Goal: Task Accomplishment & Management: Manage account settings

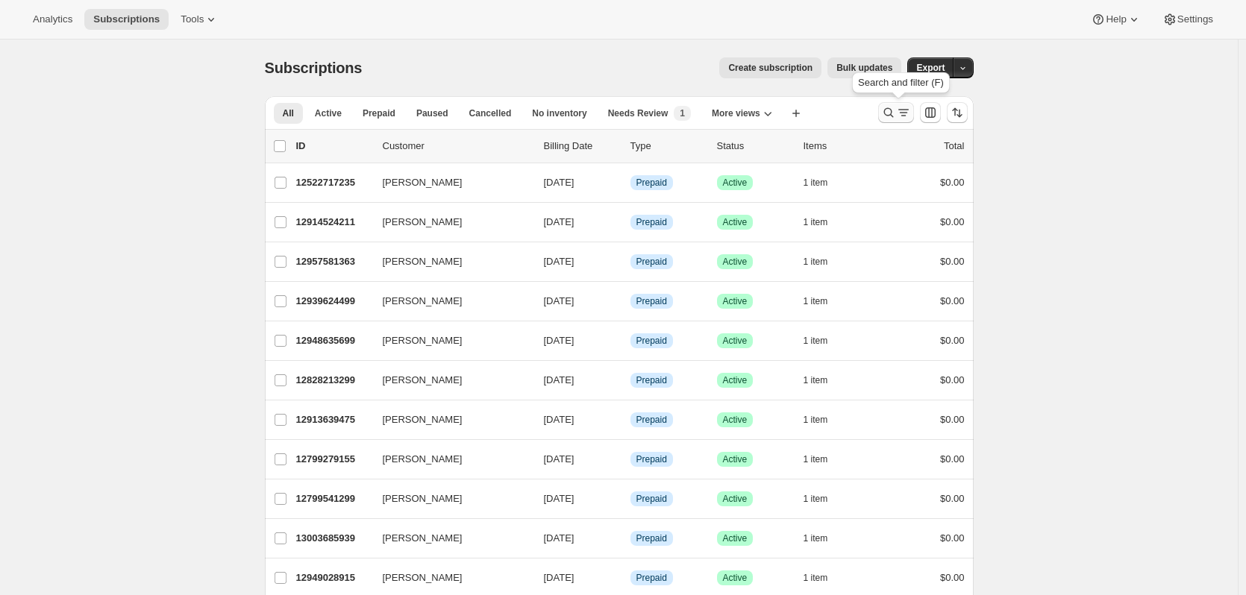
click at [892, 112] on icon "Search and filter results" at bounding box center [888, 112] width 15 height 15
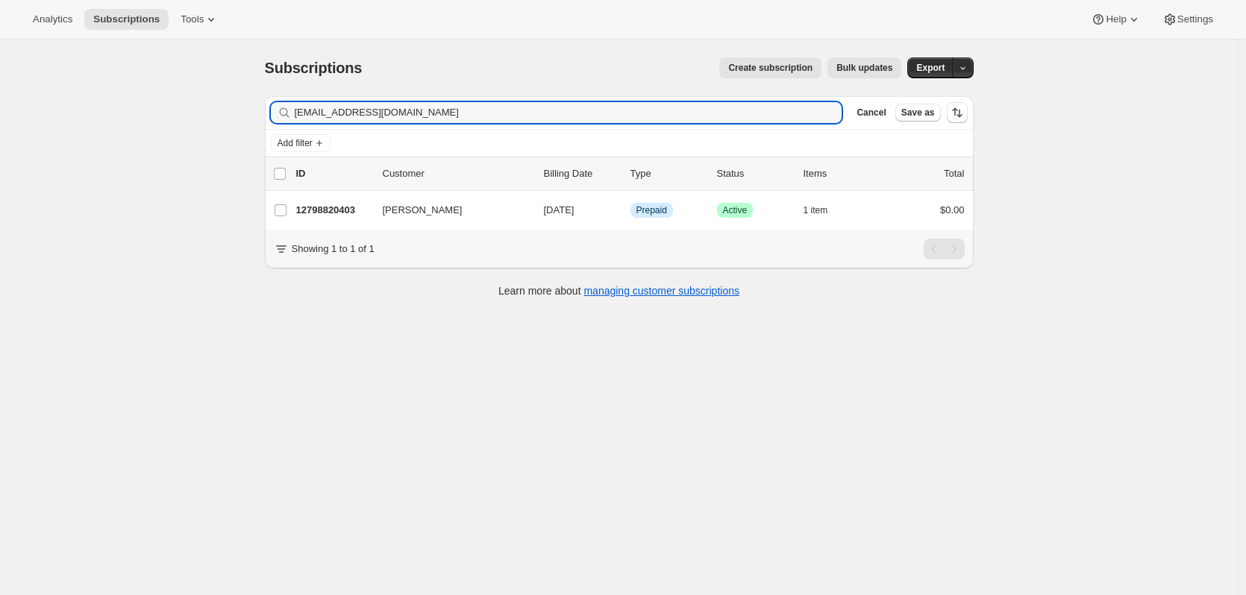
type input "[EMAIL_ADDRESS][DOMAIN_NAME]"
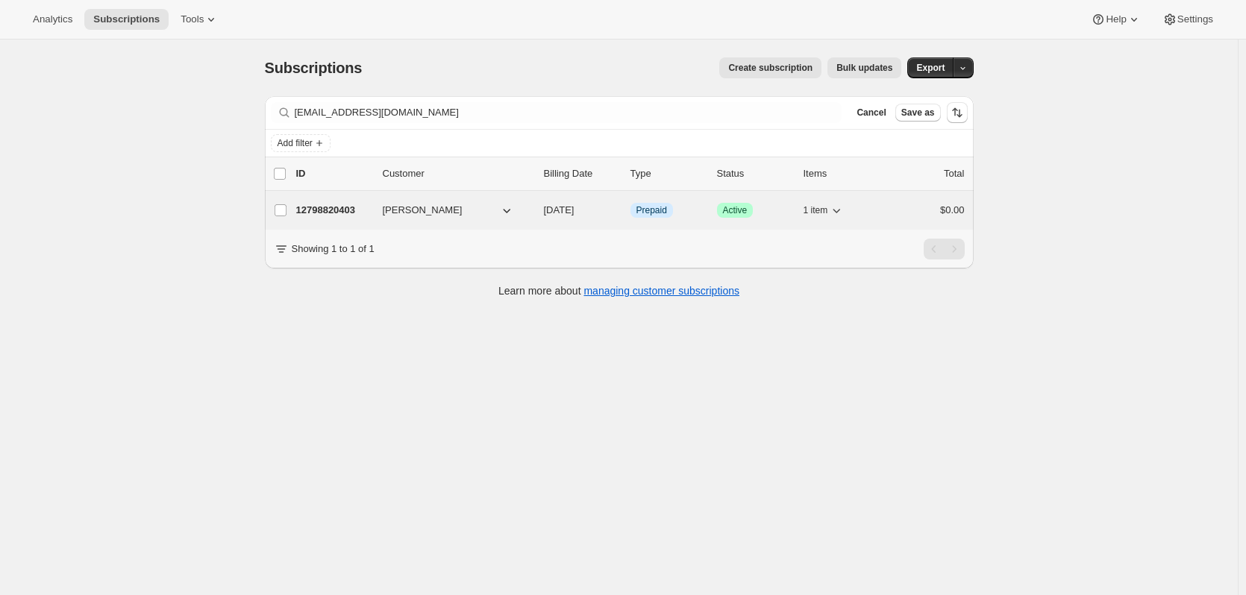
click at [331, 205] on p "12798820403" at bounding box center [333, 210] width 75 height 15
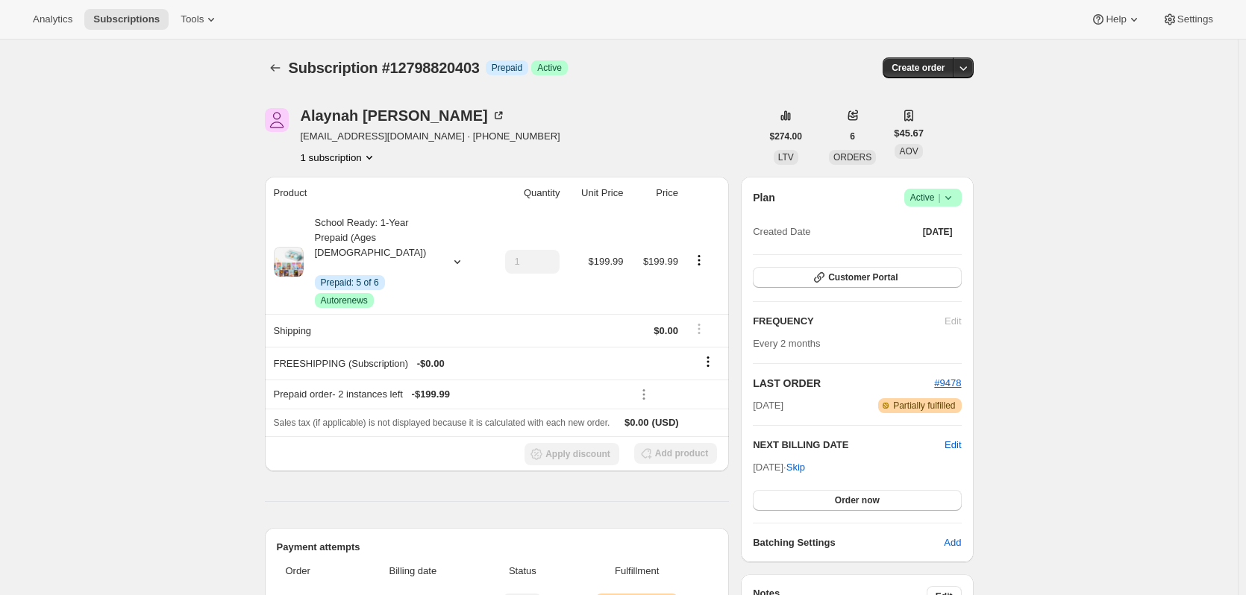
drag, startPoint x: 760, startPoint y: 471, endPoint x: 787, endPoint y: 473, distance: 27.7
click at [787, 473] on div "Plan Success Active | Created Date Nov 26, 2024 Customer Portal FREQUENCY Edit …" at bounding box center [857, 370] width 232 height 386
click at [877, 275] on span "Customer Portal" at bounding box center [862, 278] width 69 height 12
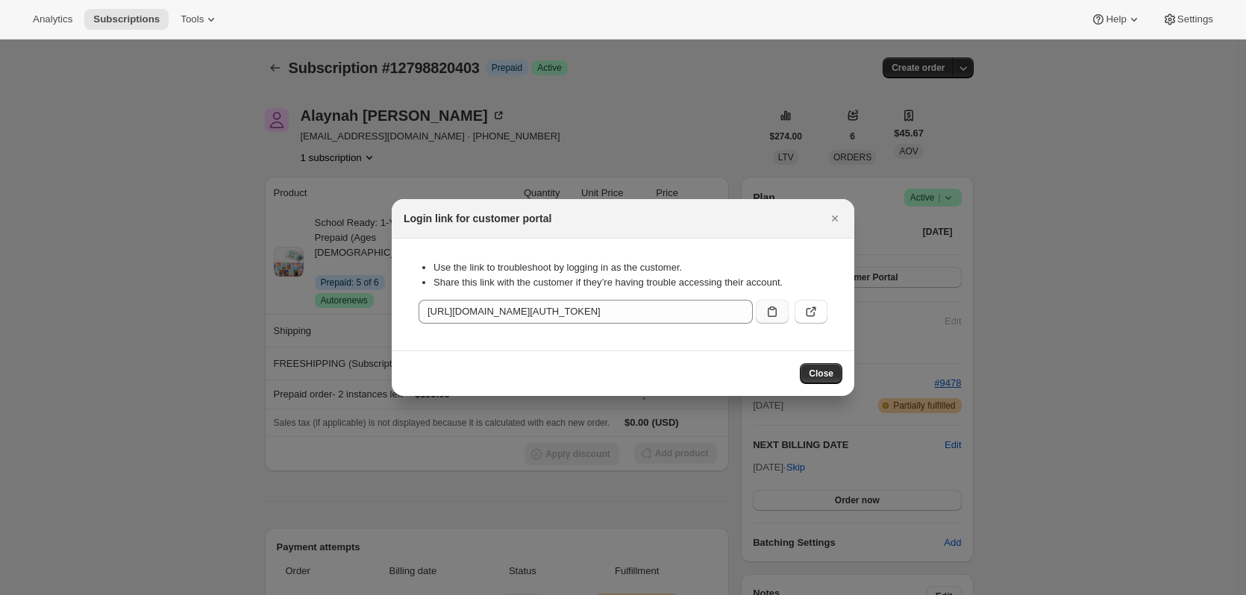
click at [774, 315] on icon ":rc9:" at bounding box center [772, 311] width 15 height 15
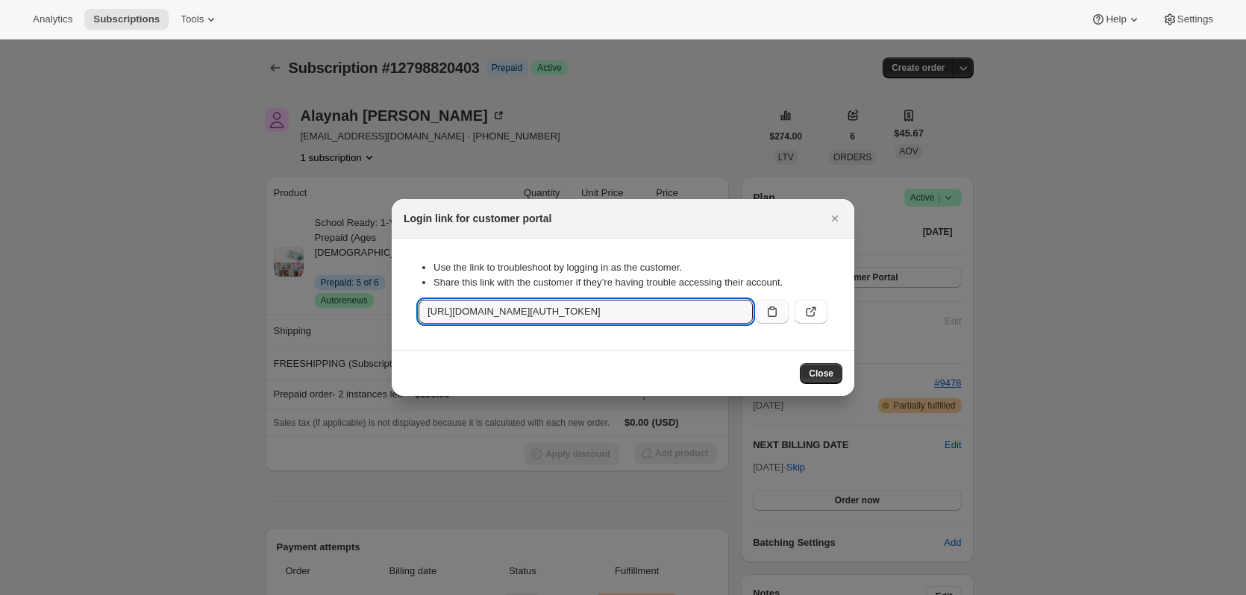
copy span "Oct 15,"
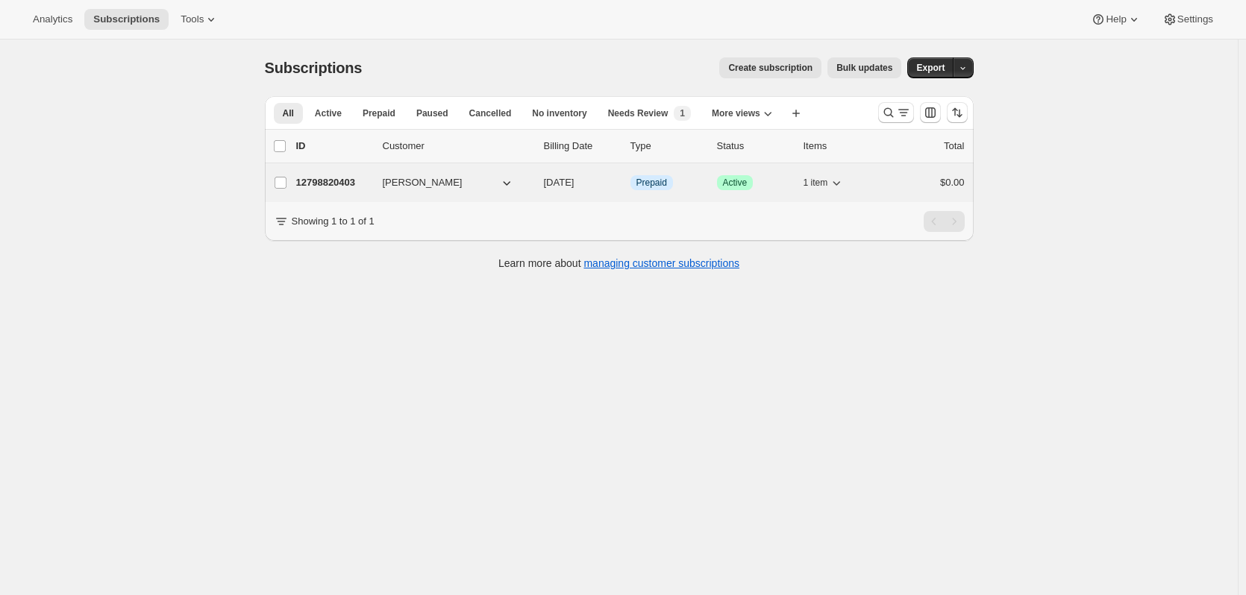
click at [332, 175] on p "12798820403" at bounding box center [333, 182] width 75 height 15
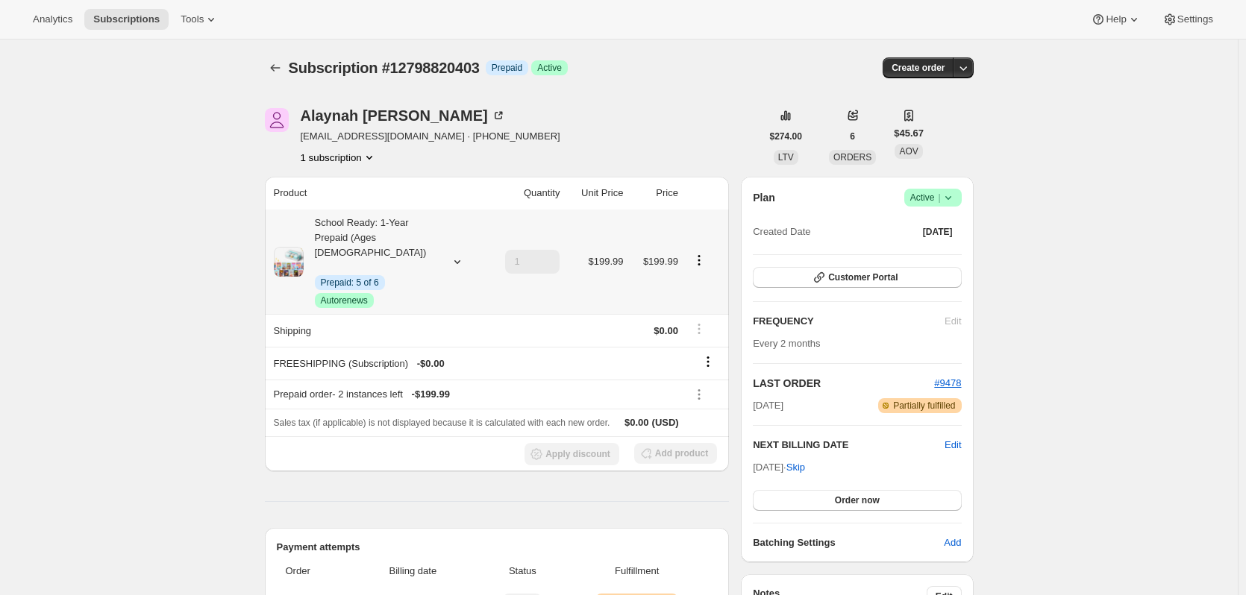
scroll to position [149, 0]
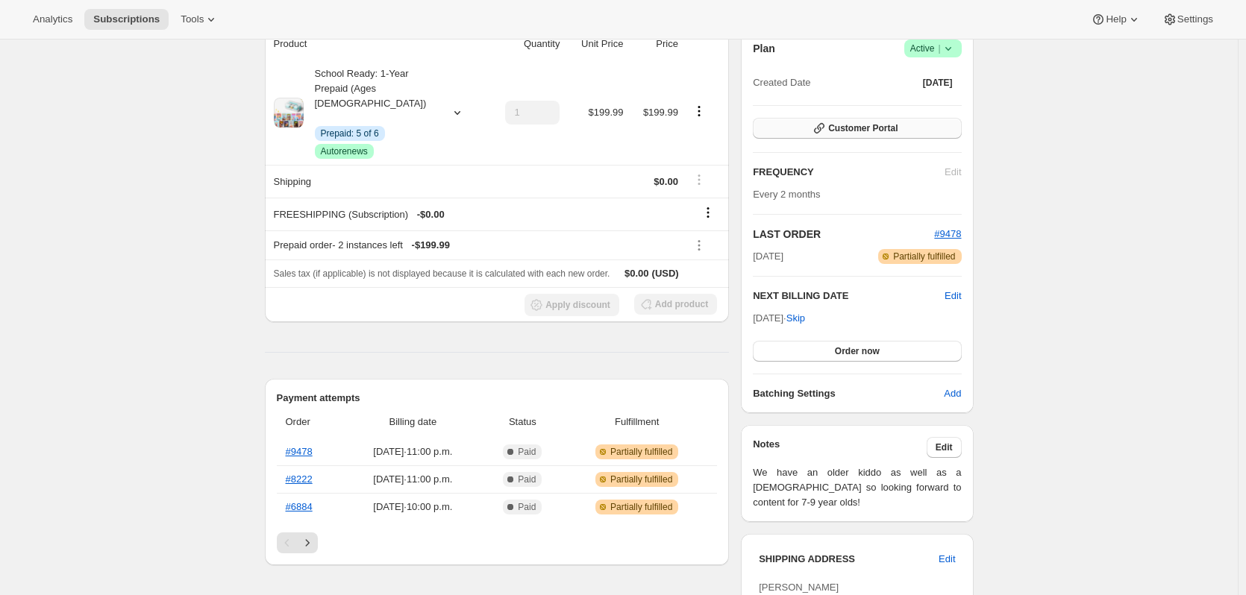
click at [842, 131] on span "Customer Portal" at bounding box center [862, 128] width 69 height 12
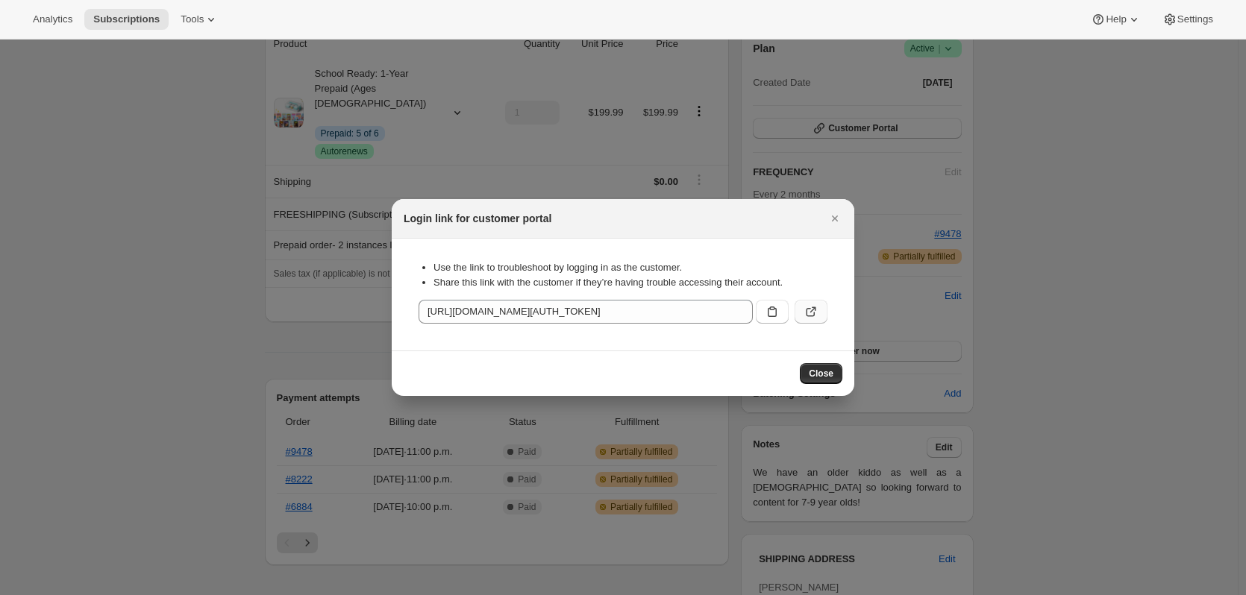
click at [810, 317] on icon ":r2u:" at bounding box center [811, 311] width 15 height 15
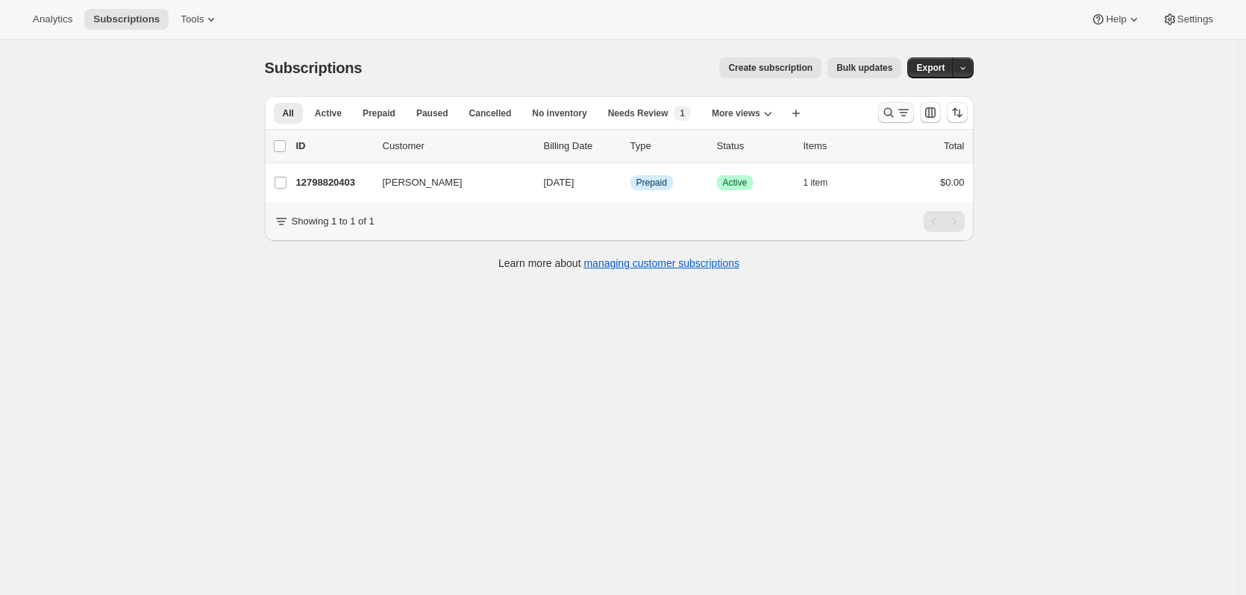
click at [896, 110] on icon "Search and filter results" at bounding box center [888, 112] width 15 height 15
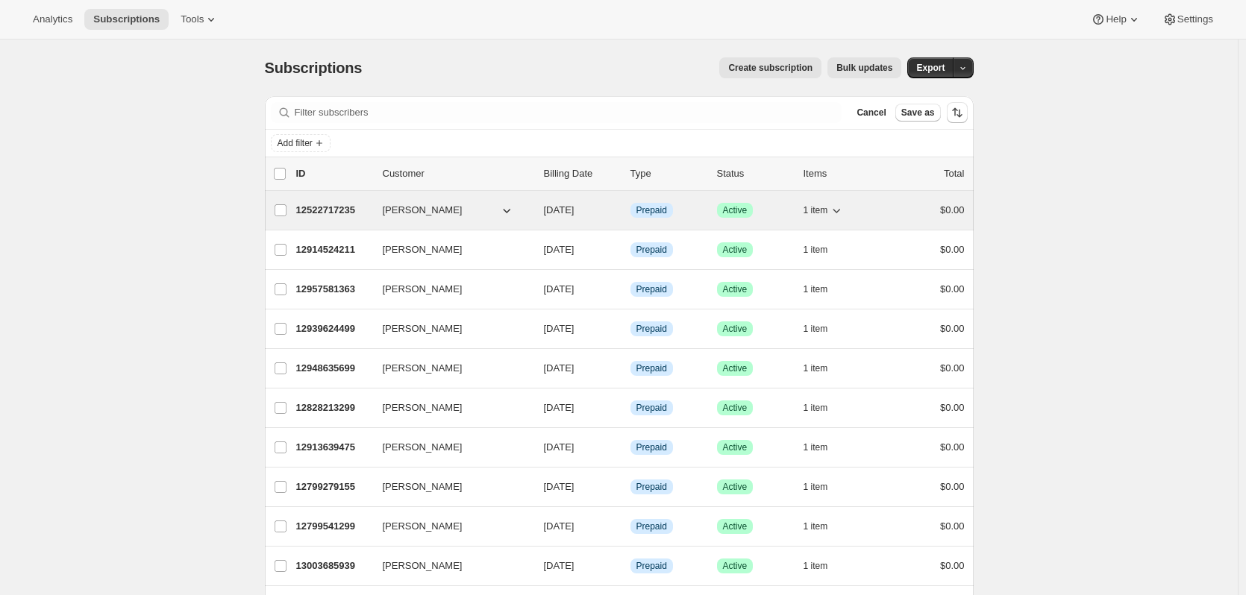
click at [430, 210] on span "[PERSON_NAME]" at bounding box center [423, 210] width 80 height 15
click at [408, 211] on span "[PERSON_NAME]" at bounding box center [423, 210] width 80 height 15
click at [337, 203] on p "12522717235" at bounding box center [333, 210] width 75 height 15
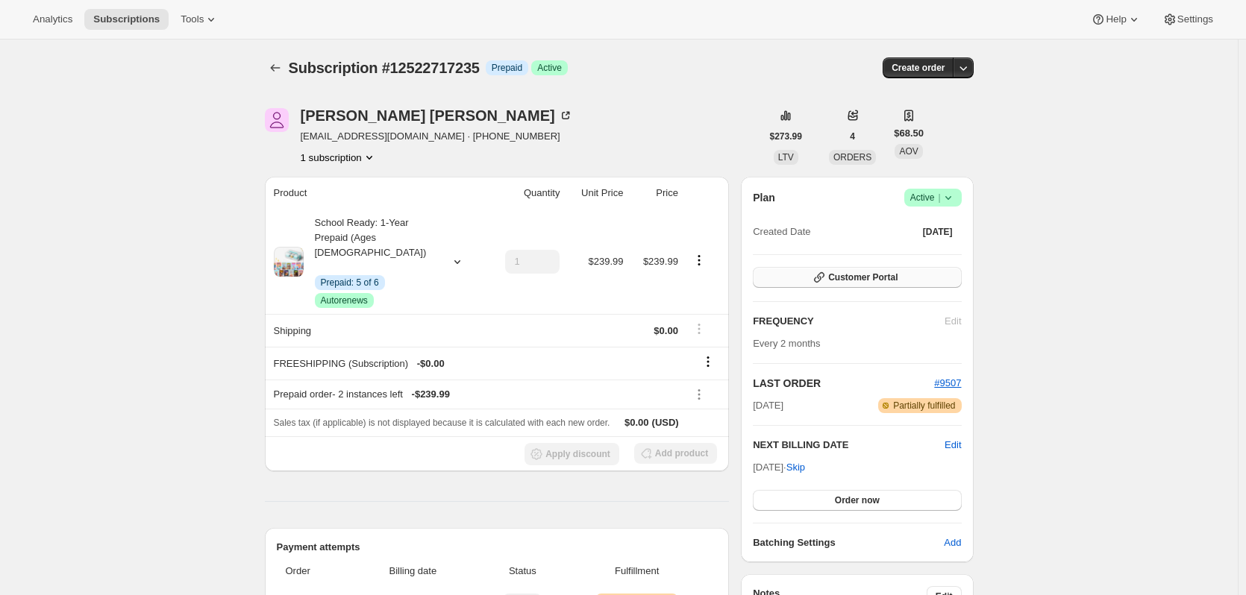
click at [836, 272] on button "Customer Portal" at bounding box center [857, 277] width 208 height 21
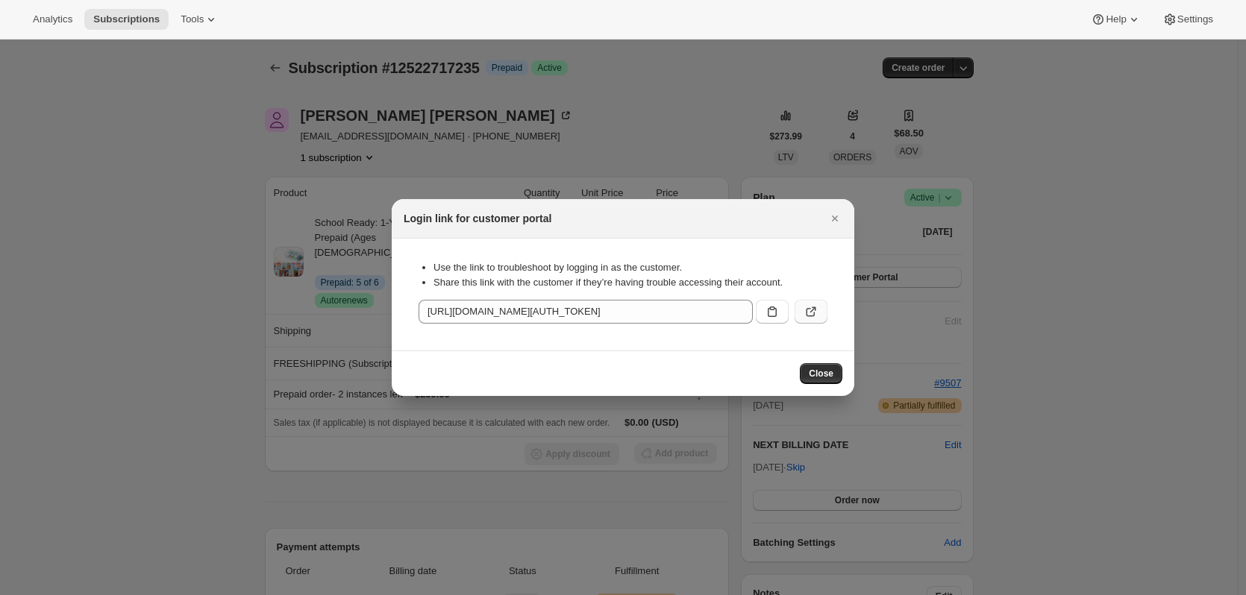
click at [814, 313] on icon ":rg6:" at bounding box center [811, 312] width 9 height 9
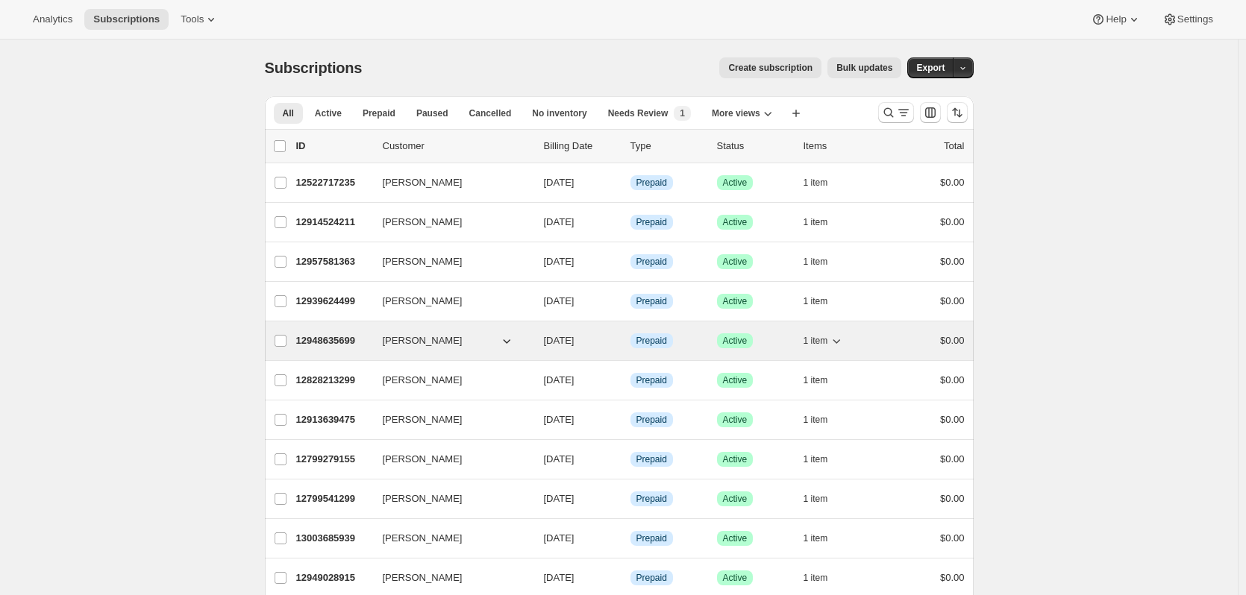
click at [347, 339] on p "12948635699" at bounding box center [333, 341] width 75 height 15
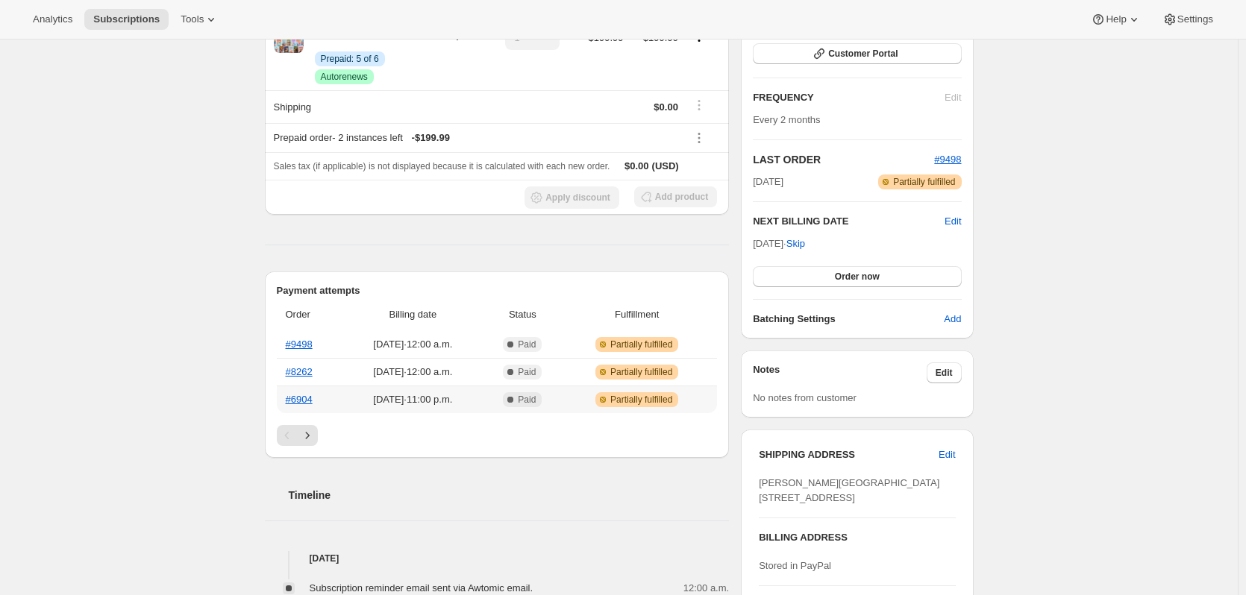
scroll to position [75, 0]
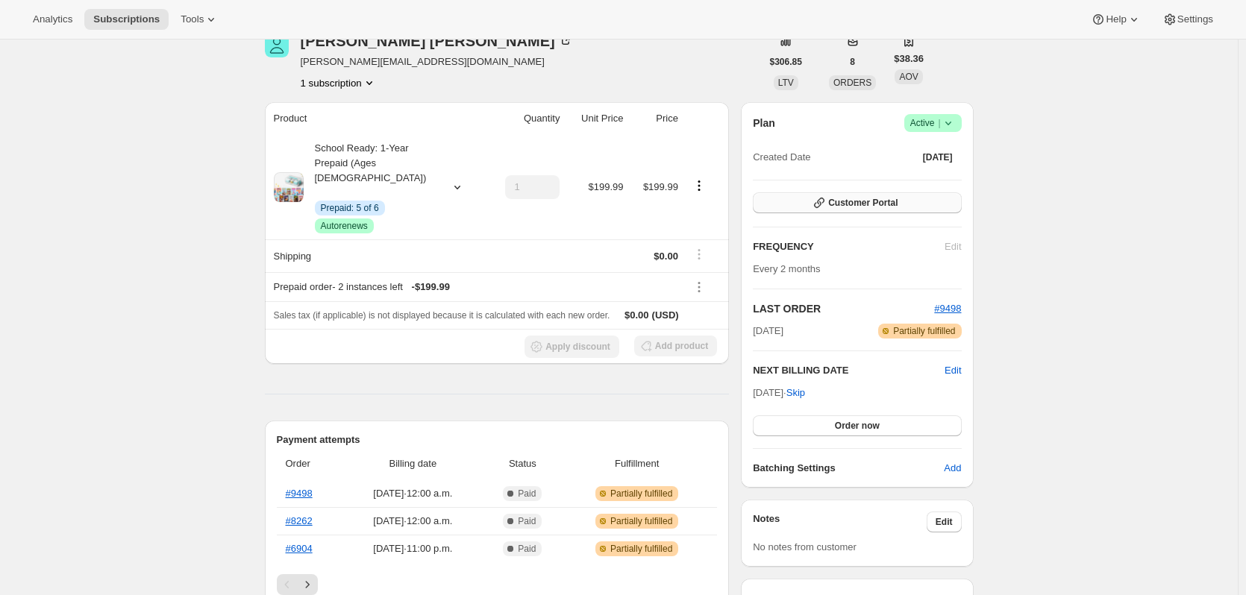
click at [847, 208] on span "Customer Portal" at bounding box center [862, 203] width 69 height 12
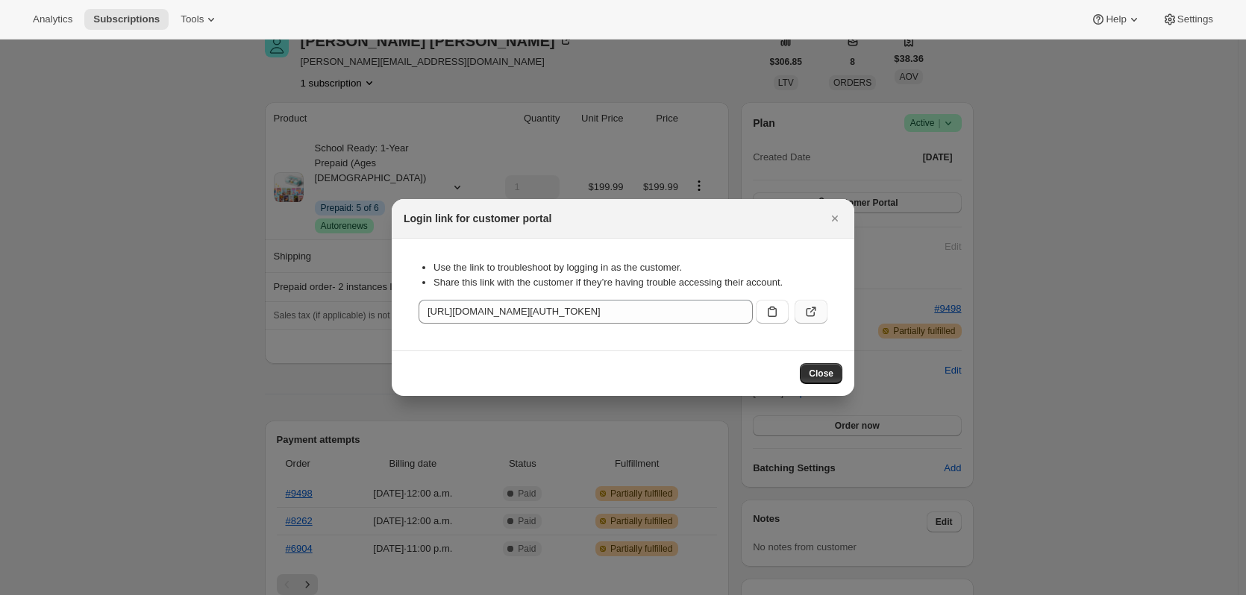
click at [805, 312] on icon ":rt5:" at bounding box center [811, 311] width 15 height 15
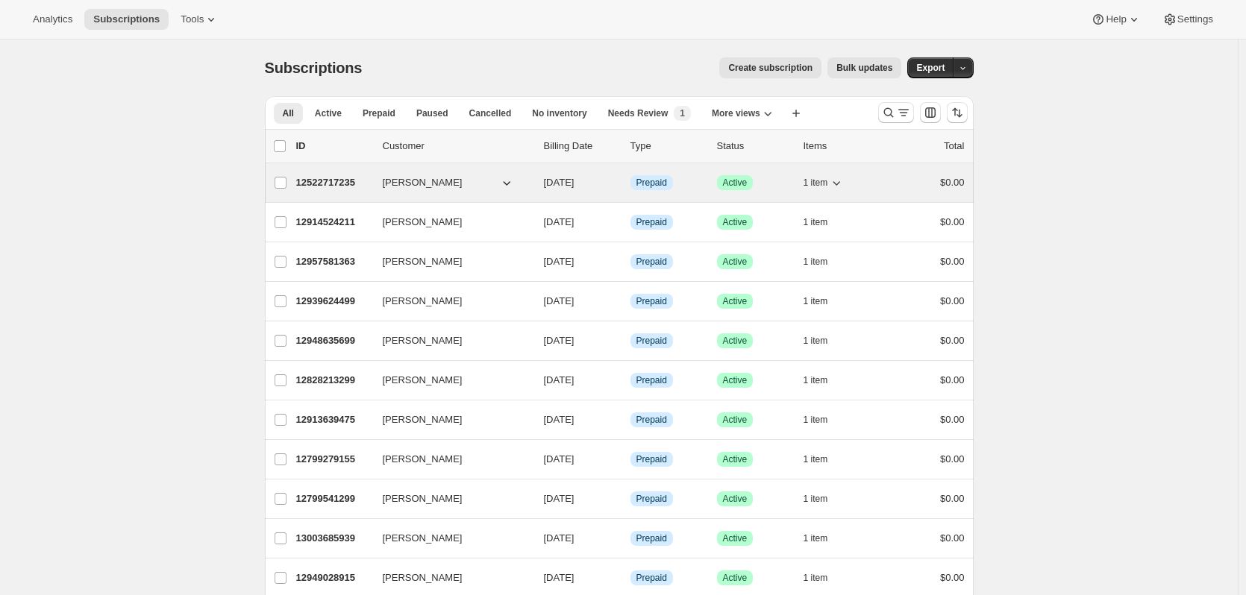
click at [407, 178] on span "[PERSON_NAME]" at bounding box center [423, 182] width 80 height 15
click at [325, 175] on div "12522717235 Alexander Davis 10/15/2025 Info Prepaid Success Active 1 item $0.00" at bounding box center [630, 182] width 669 height 21
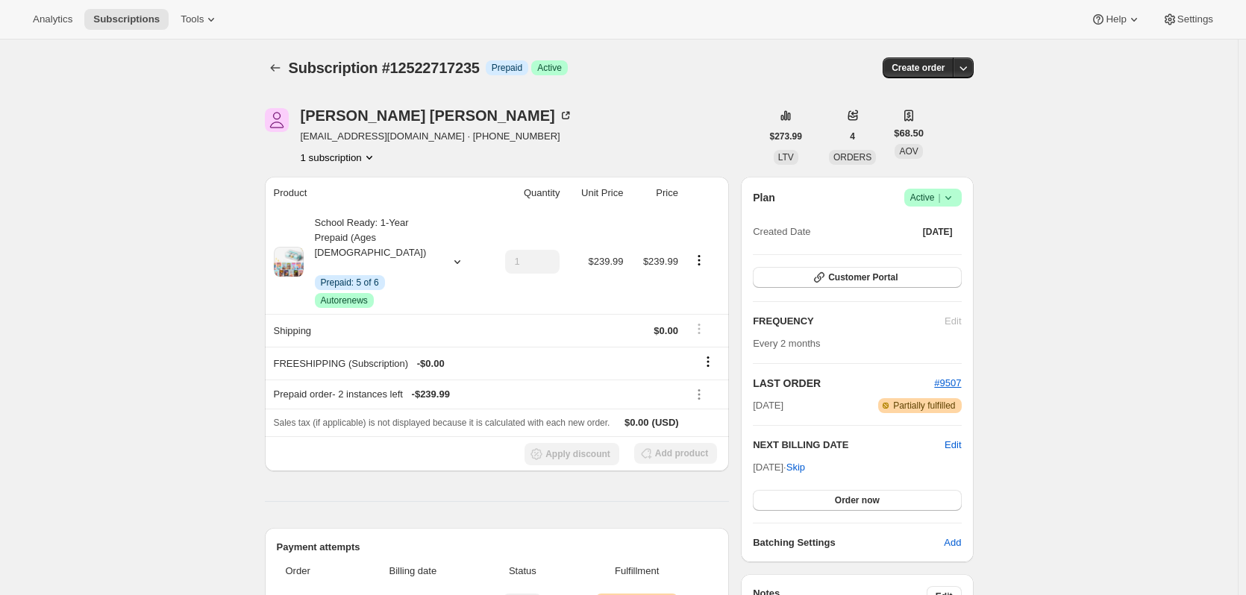
click at [879, 289] on div "Plan Success Active | Created Date Oct 30, 2024 Customer Portal FREQUENCY Edit …" at bounding box center [857, 370] width 208 height 362
click at [879, 281] on span "Customer Portal" at bounding box center [862, 278] width 69 height 12
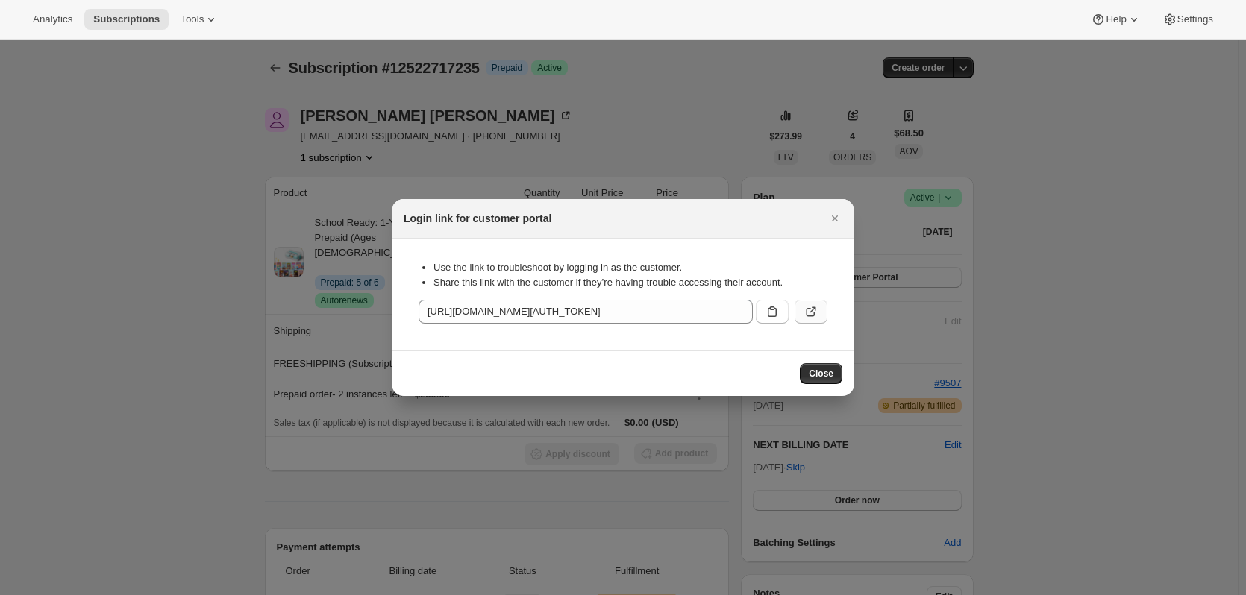
click at [811, 316] on icon ":rc5:" at bounding box center [811, 312] width 9 height 9
